Goal: Task Accomplishment & Management: Manage account settings

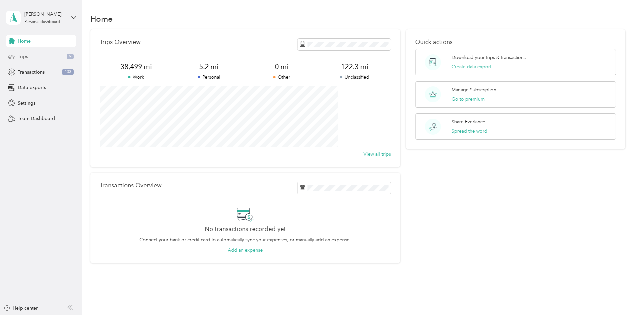
click at [29, 60] on div "Trips 9" at bounding box center [41, 57] width 70 height 12
